Goal: Task Accomplishment & Management: Use online tool/utility

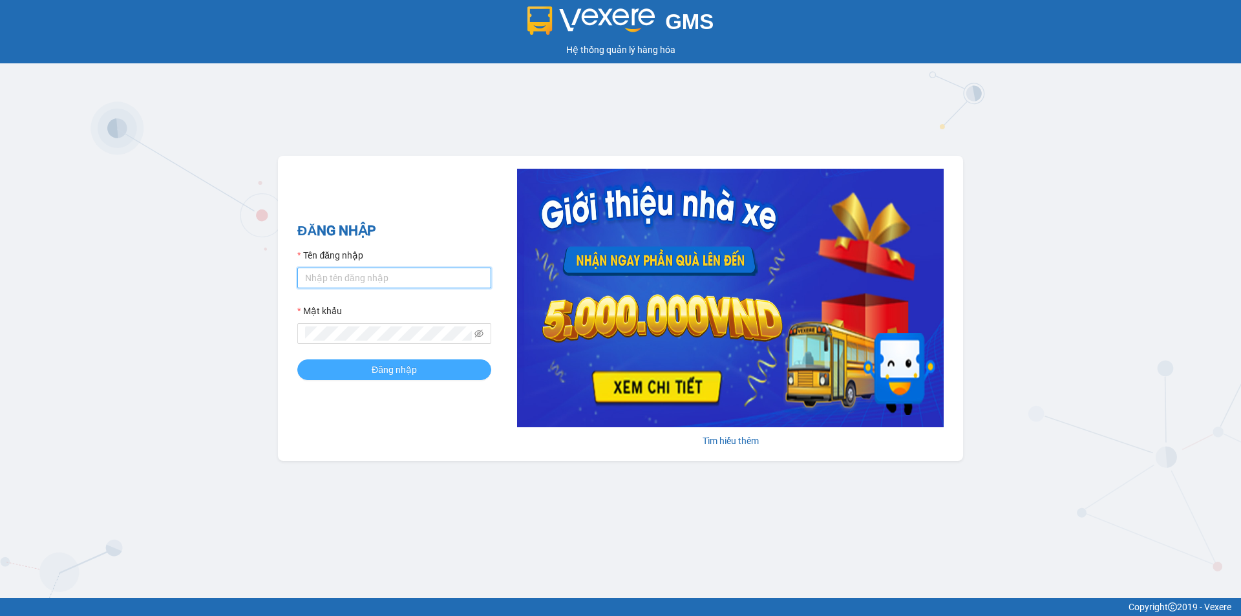
type input "vphklananh.hkot"
click at [370, 371] on button "Đăng nhập" at bounding box center [394, 369] width 194 height 21
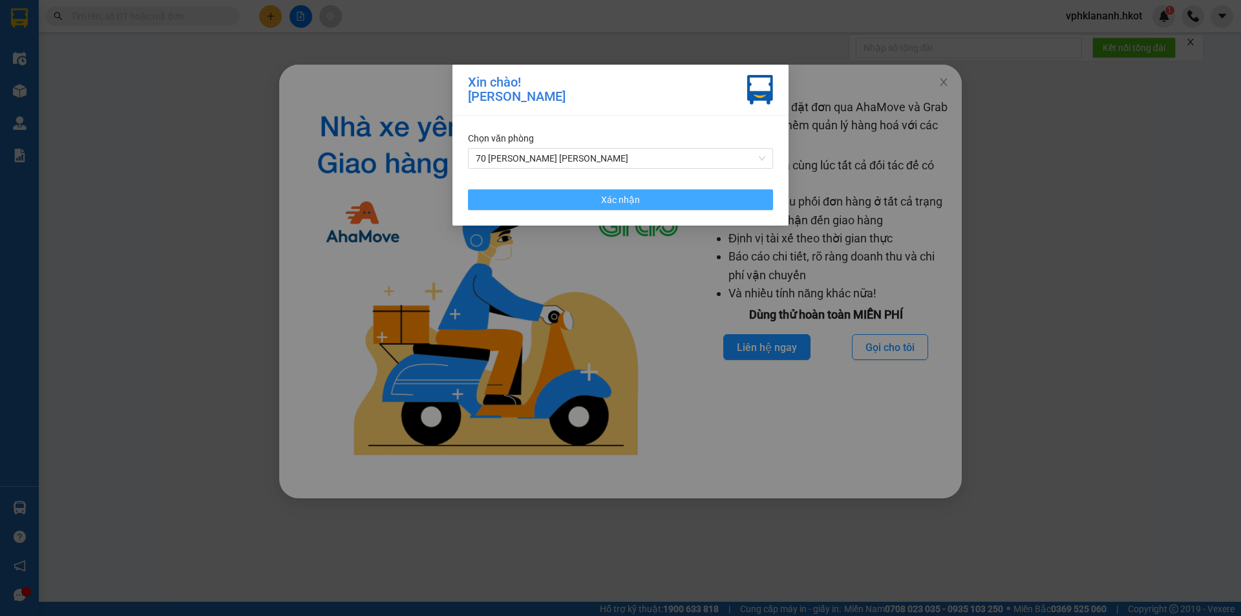
click at [570, 197] on button "Xác nhận" at bounding box center [620, 199] width 305 height 21
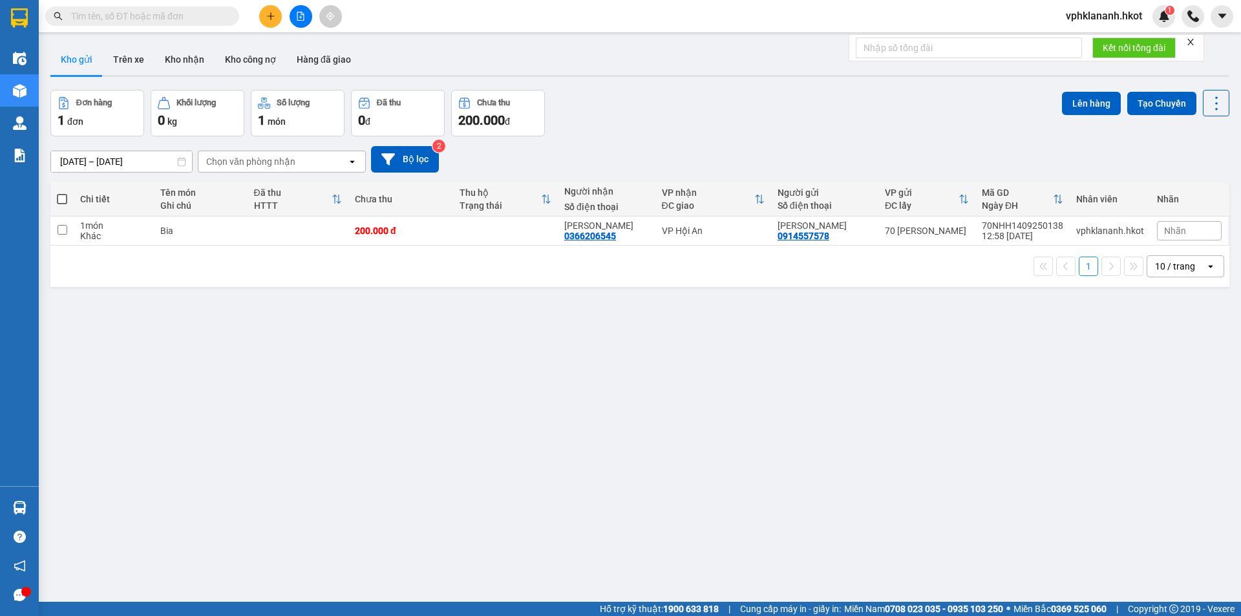
click at [110, 19] on input "text" at bounding box center [147, 16] width 153 height 14
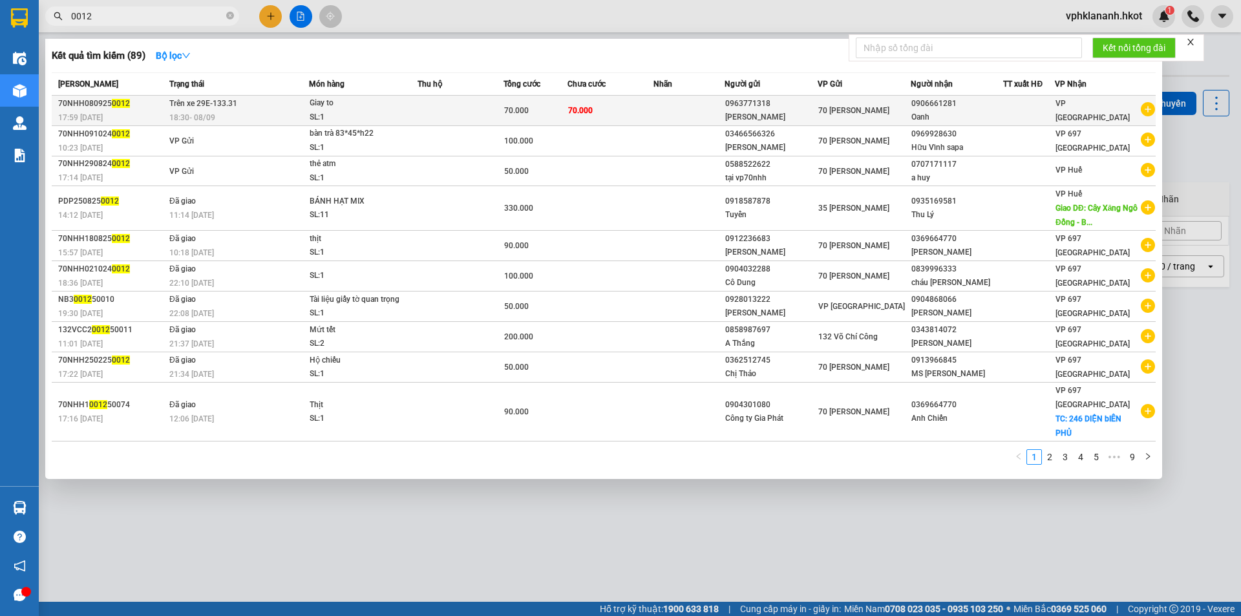
type input "0012"
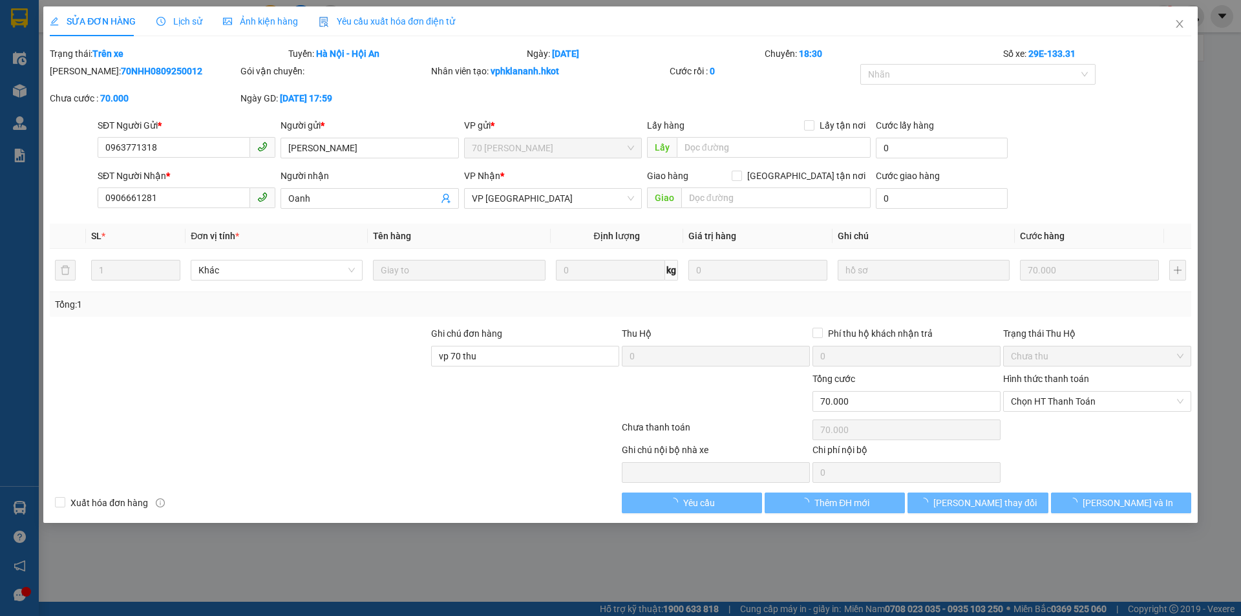
type input "0963771318"
type input "[PERSON_NAME]"
type input "0906661281"
type input "Oanh"
type input "vp 70 thu"
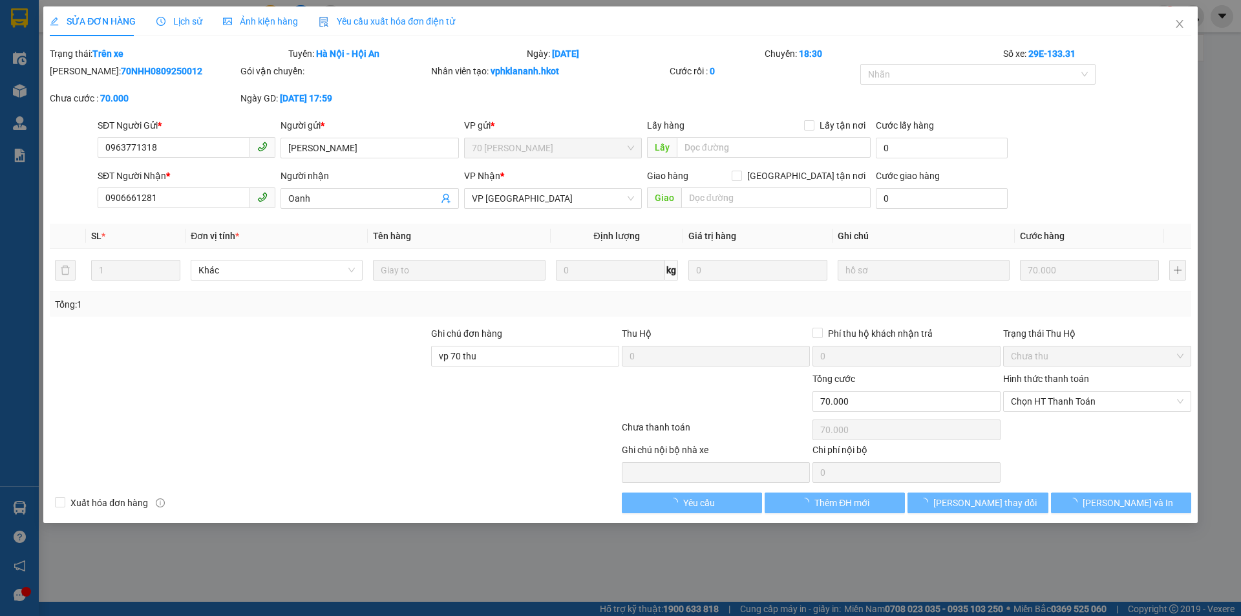
type input "70.000"
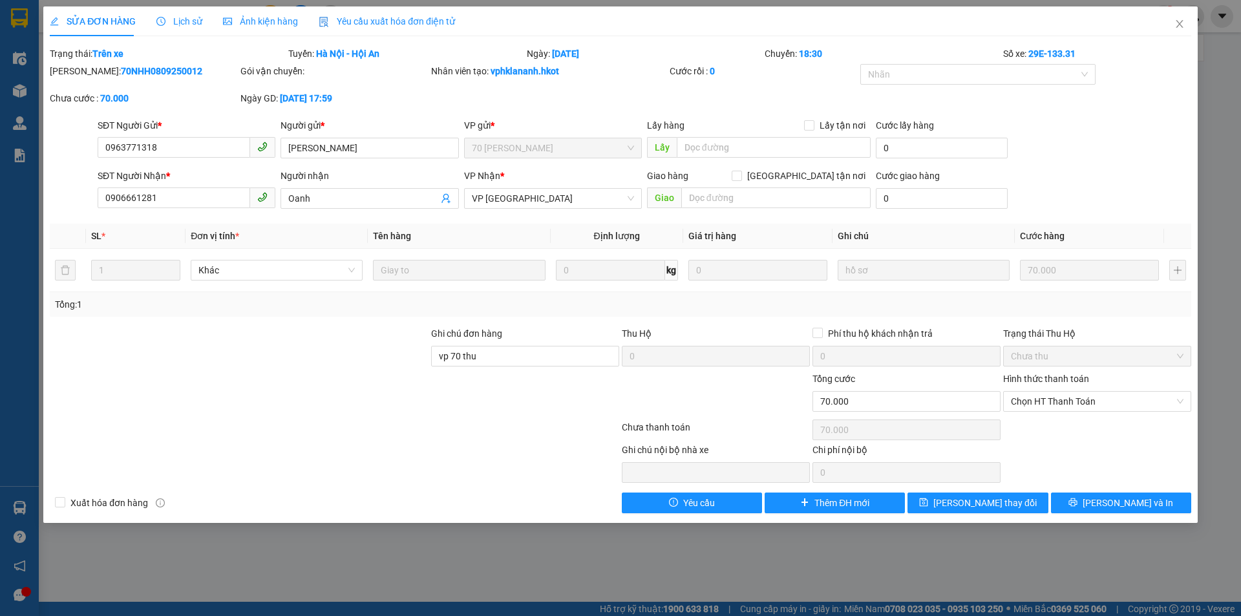
click at [191, 25] on span "Lịch sử" at bounding box center [179, 21] width 46 height 10
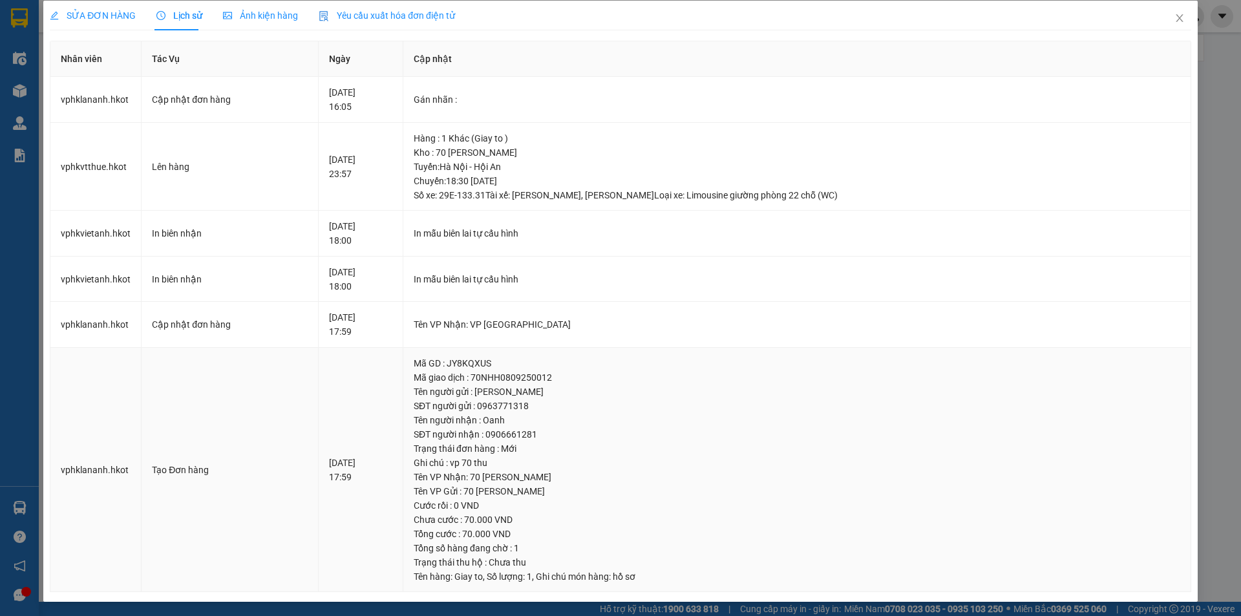
scroll to position [7, 0]
click at [1175, 14] on icon "close" at bounding box center [1180, 17] width 10 height 10
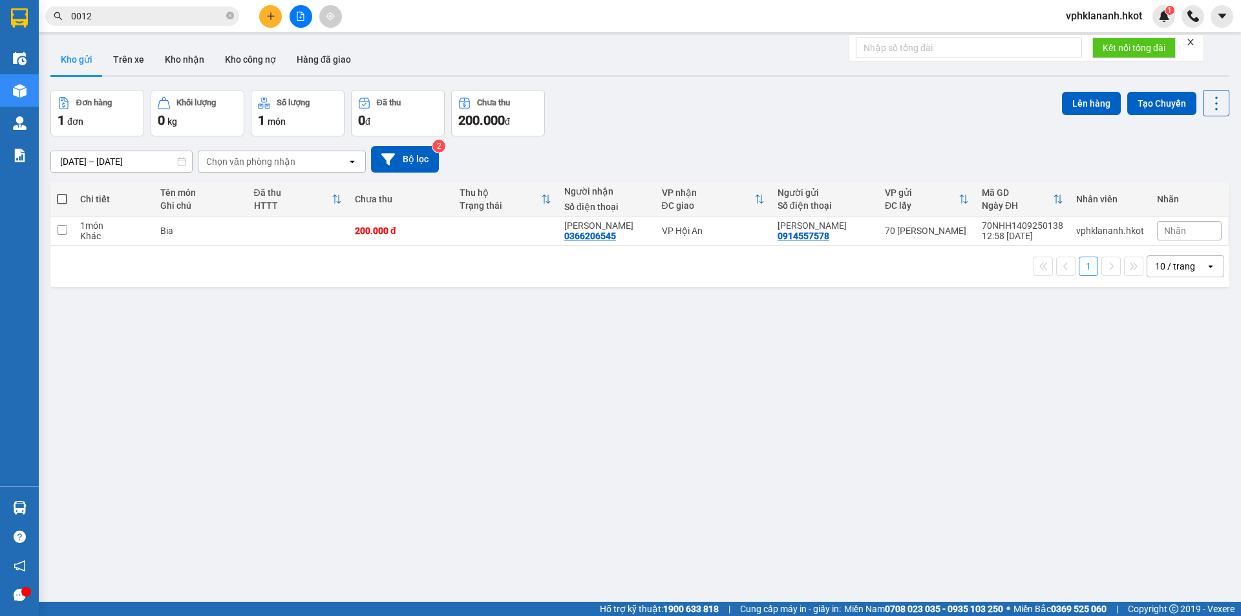
click at [125, 12] on input "0012" at bounding box center [147, 16] width 153 height 14
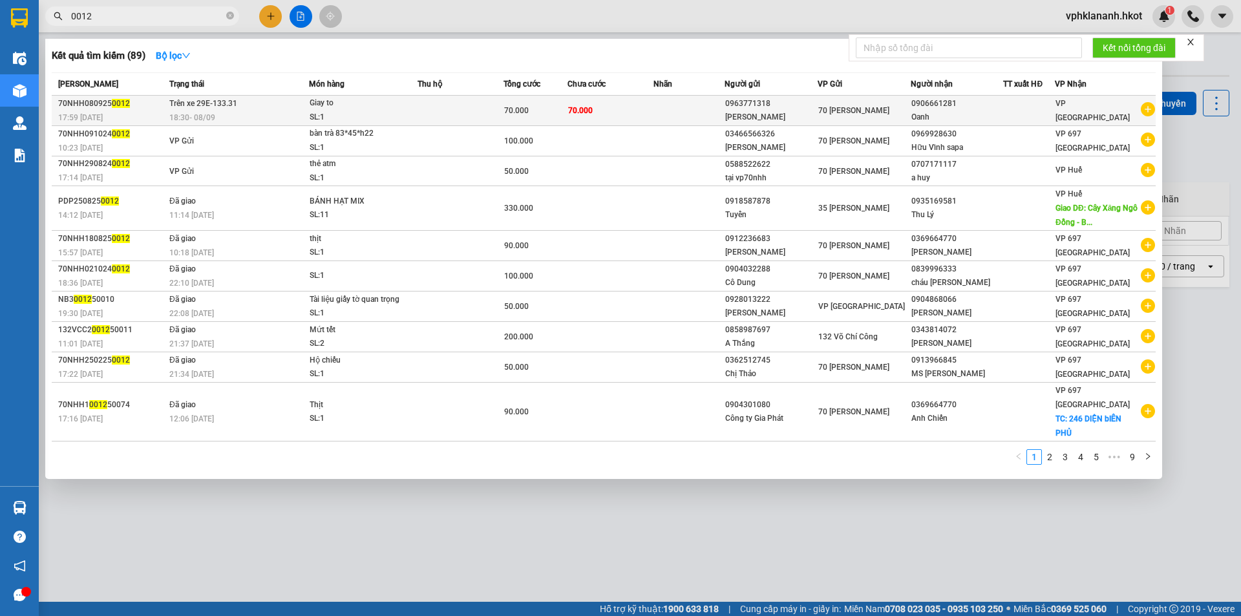
click at [654, 106] on td "70.000" at bounding box center [611, 111] width 86 height 30
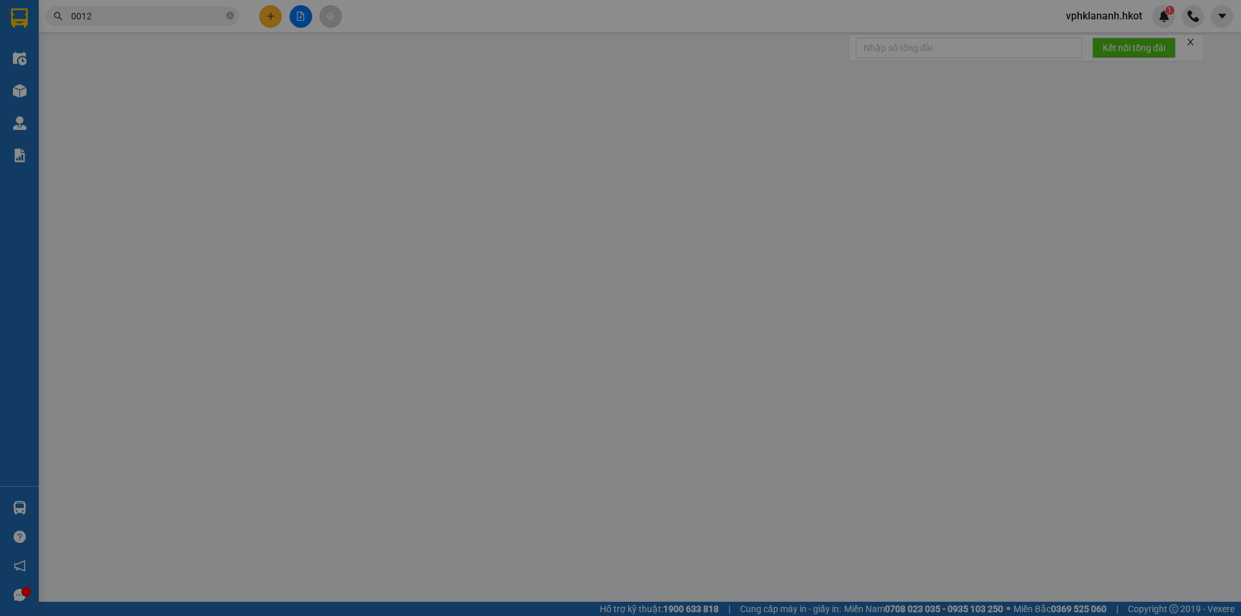
type input "0963771318"
type input "[PERSON_NAME]"
type input "0906661281"
type input "Oanh"
type input "vp 70 thu"
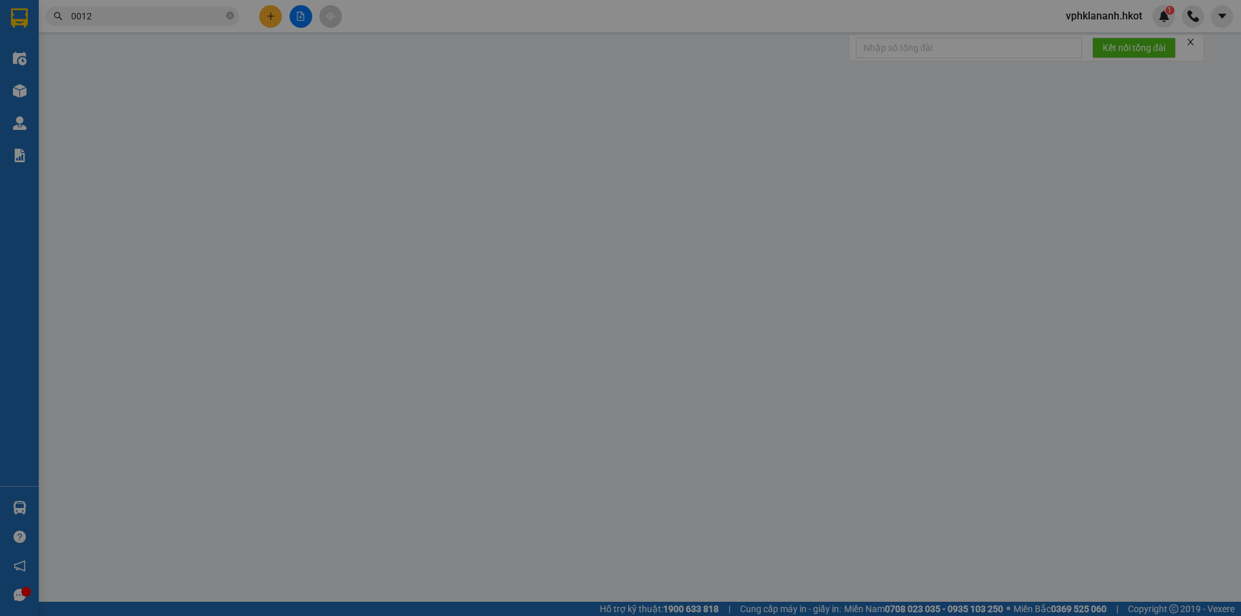
type input "70.000"
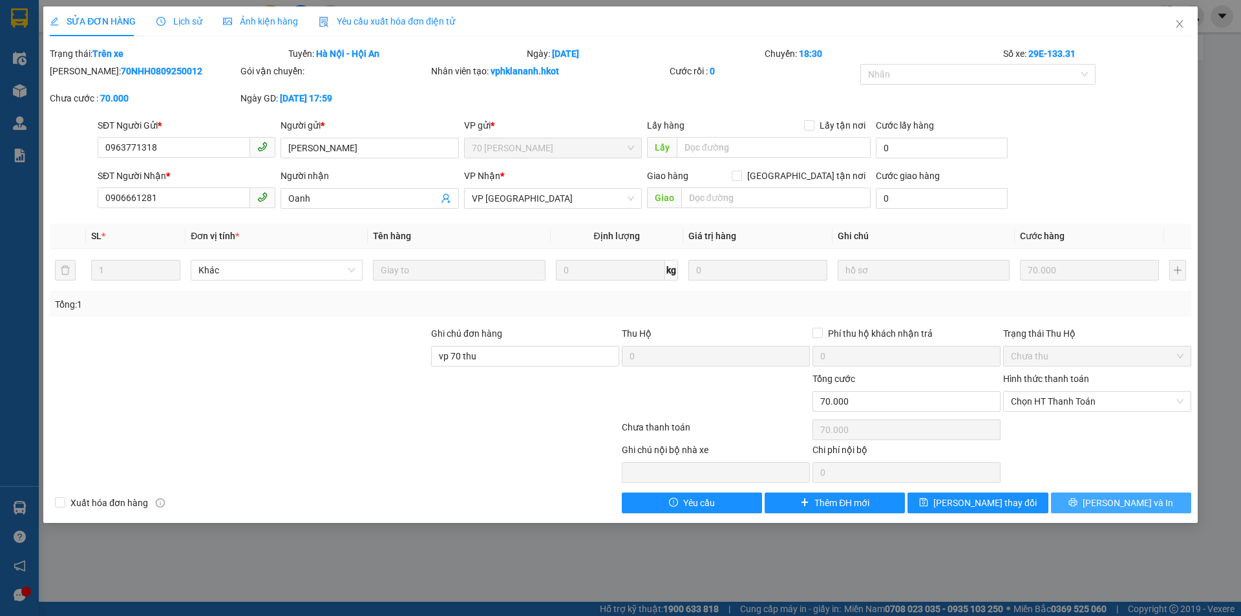
click at [1114, 501] on span "[PERSON_NAME] và In" at bounding box center [1128, 503] width 91 height 14
